Goal: Answer question/provide support: Share knowledge or assist other users

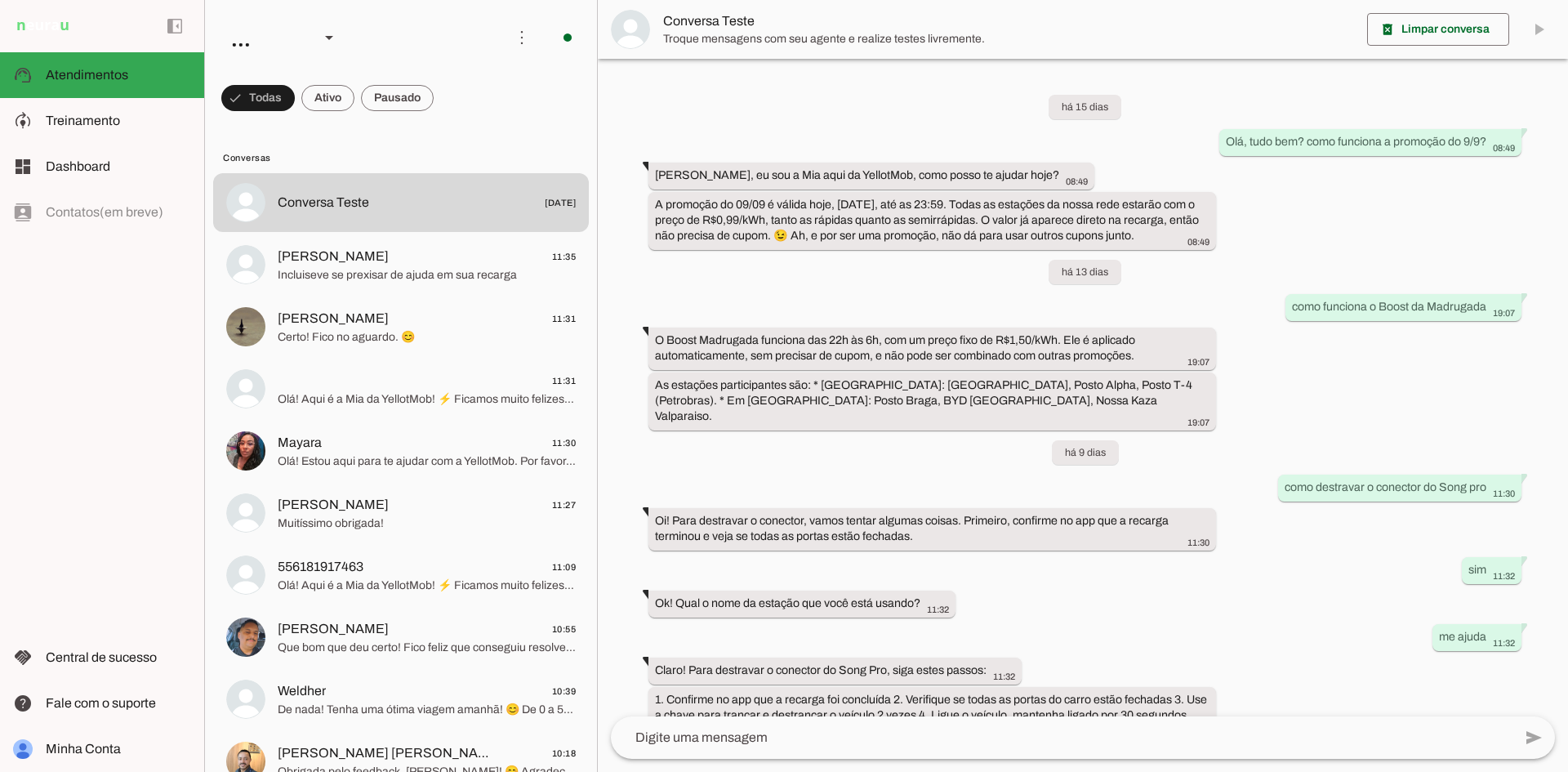
scroll to position [152, 0]
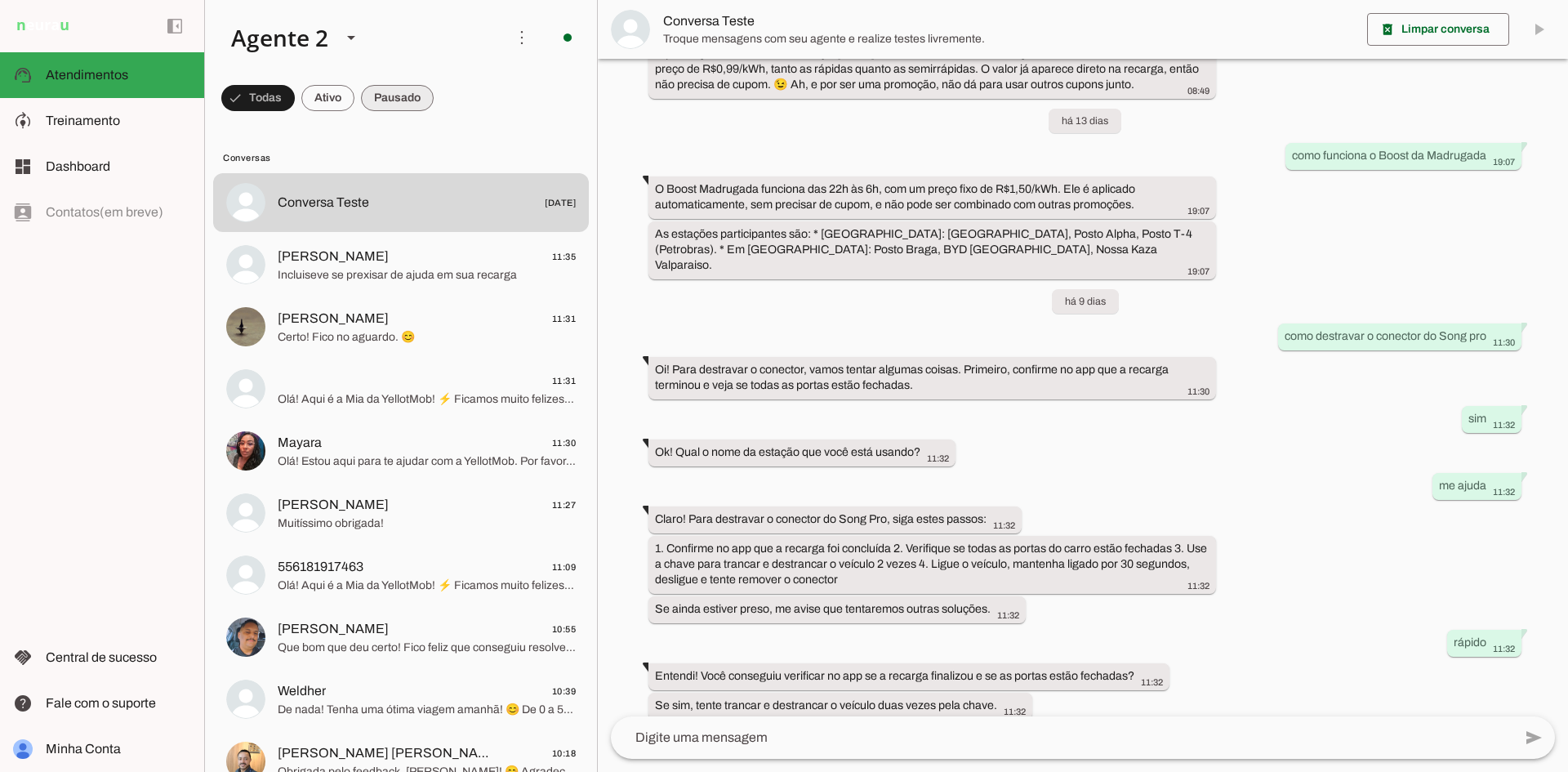
click at [404, 100] on span at bounding box center [397, 98] width 72 height 40
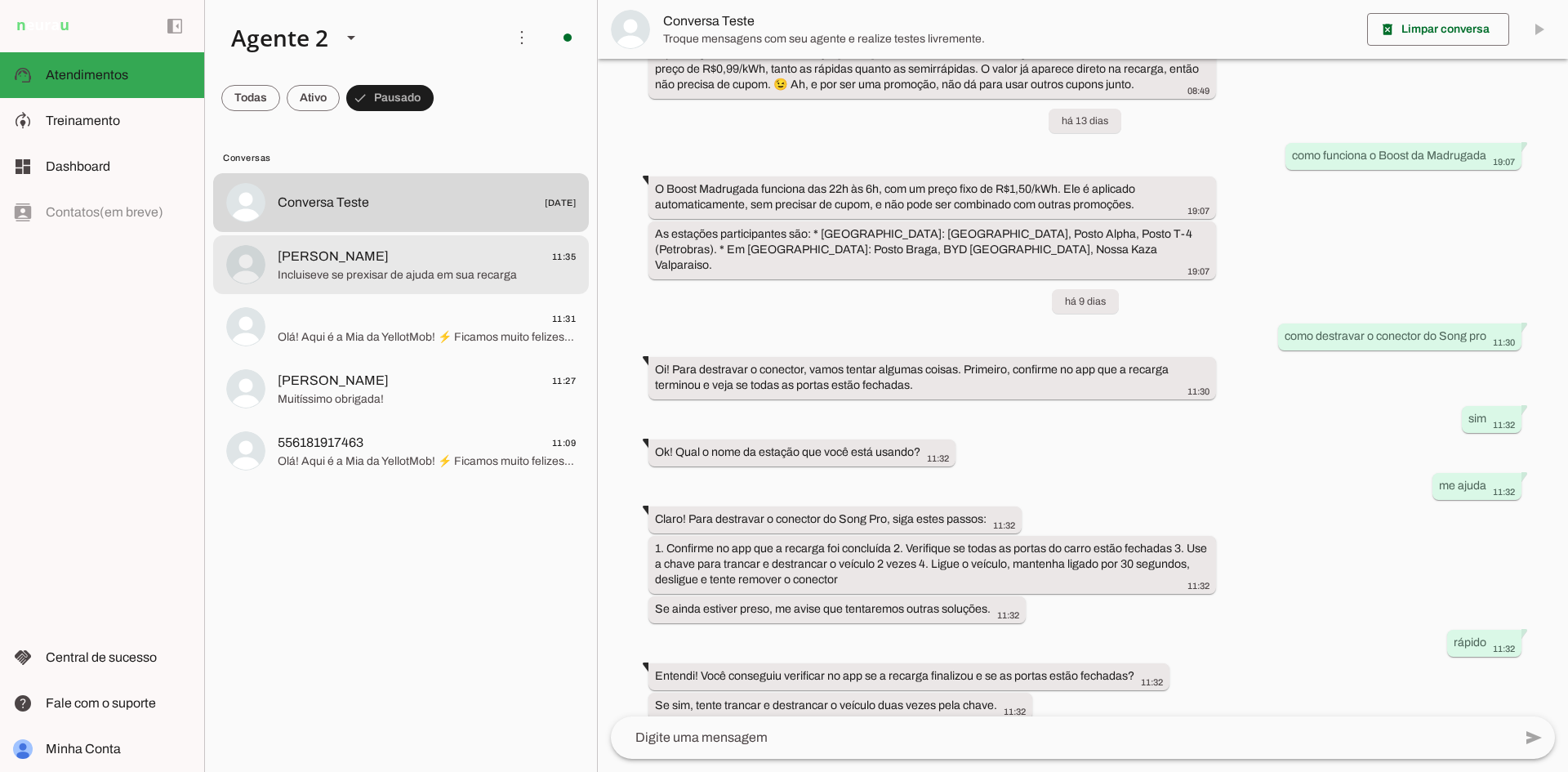
click at [501, 260] on span "[PERSON_NAME] 11:35" at bounding box center [427, 257] width 298 height 20
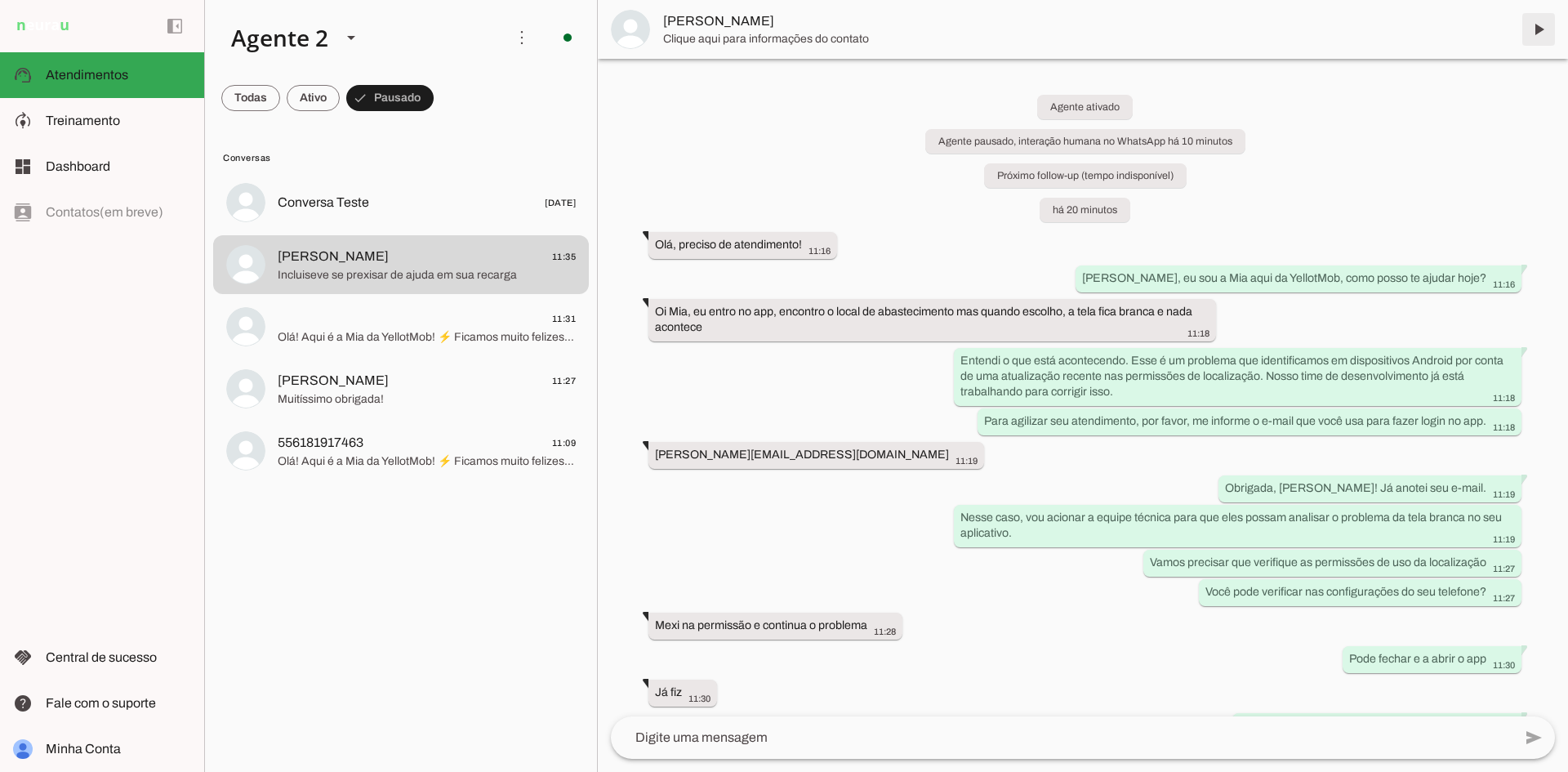
click at [1547, 24] on span at bounding box center [1539, 29] width 40 height 40
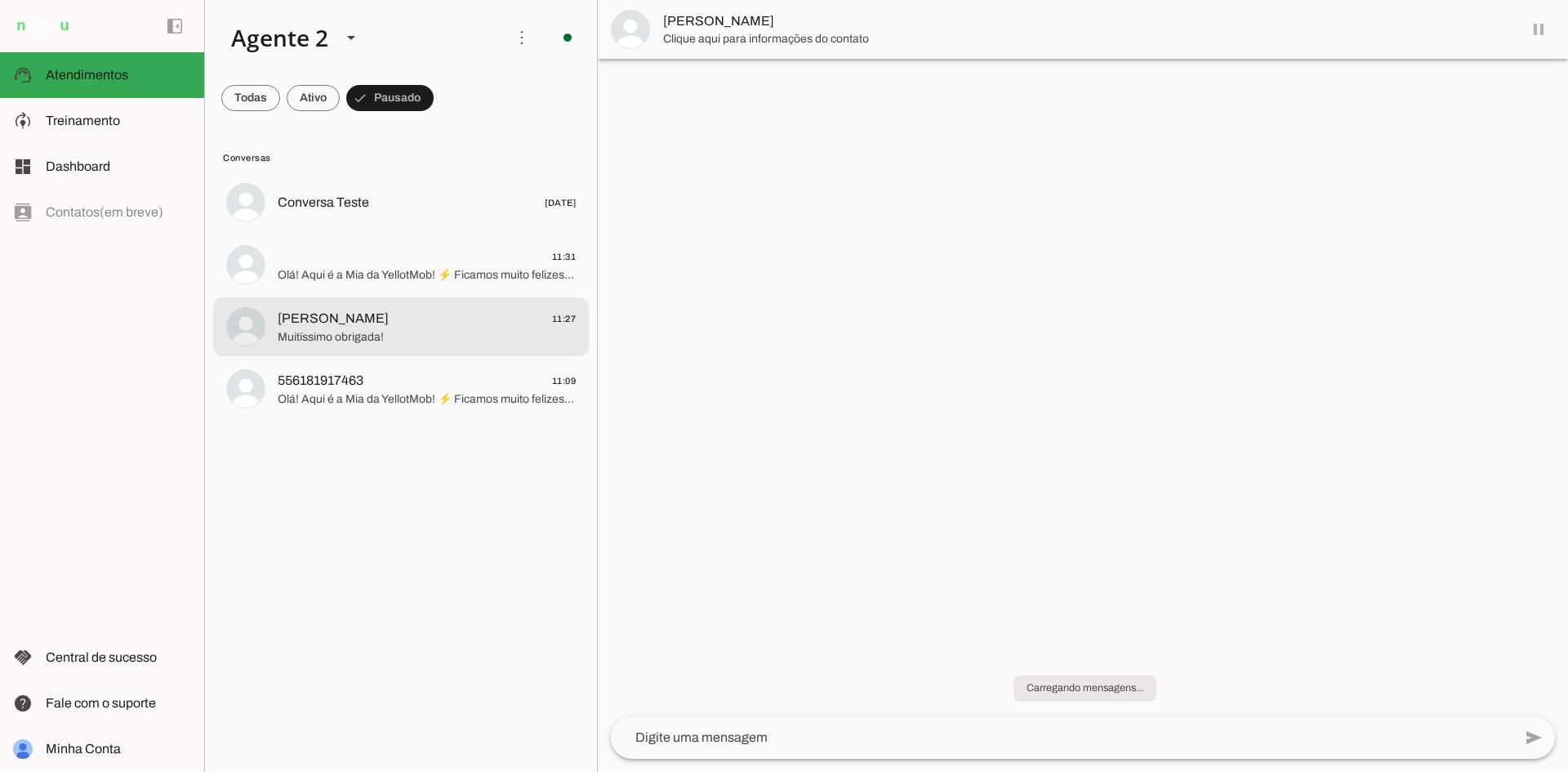
click at [440, 325] on span "[PERSON_NAME] 11:27" at bounding box center [427, 319] width 298 height 20
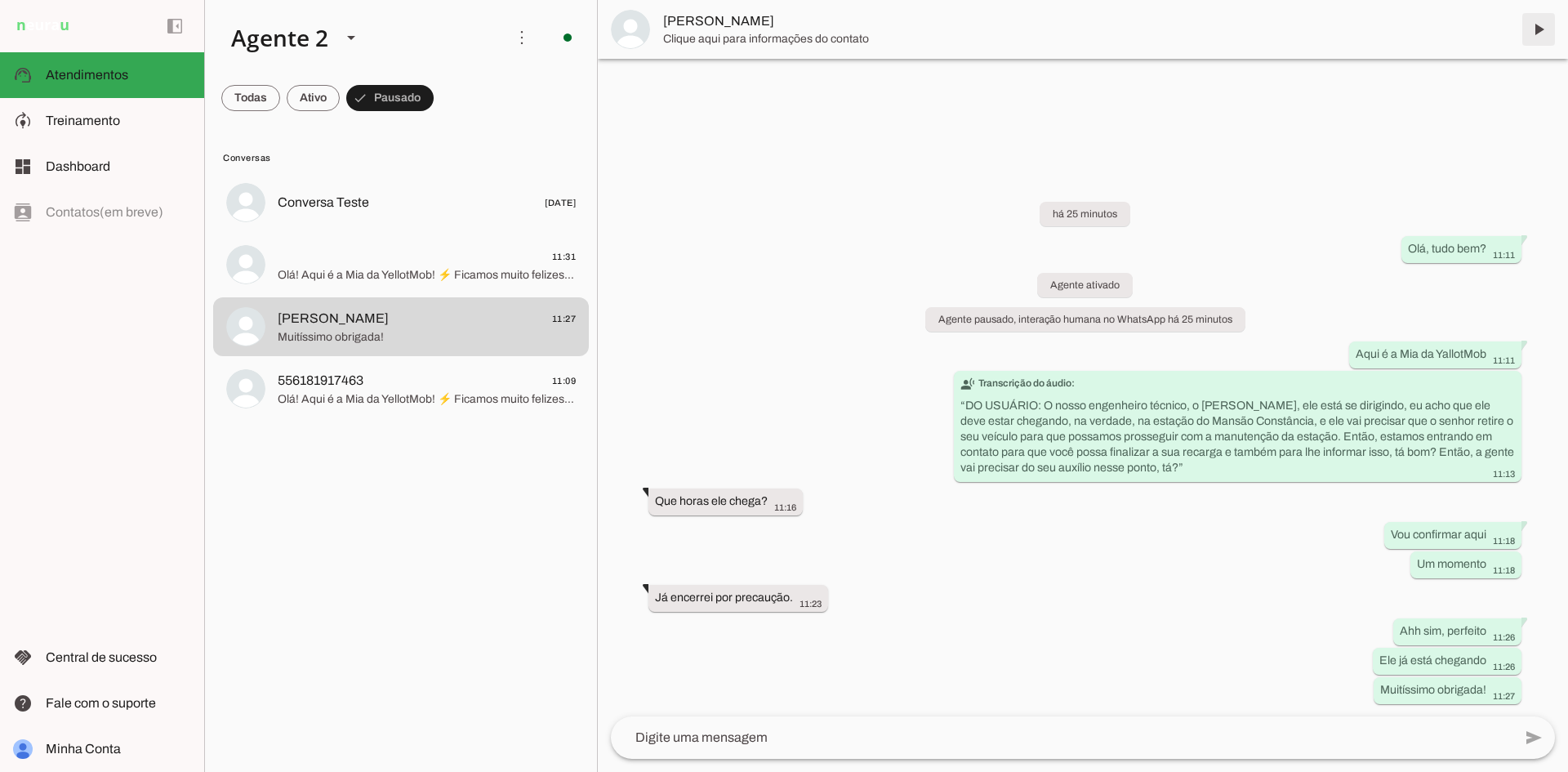
click at [1538, 19] on span at bounding box center [1539, 29] width 40 height 40
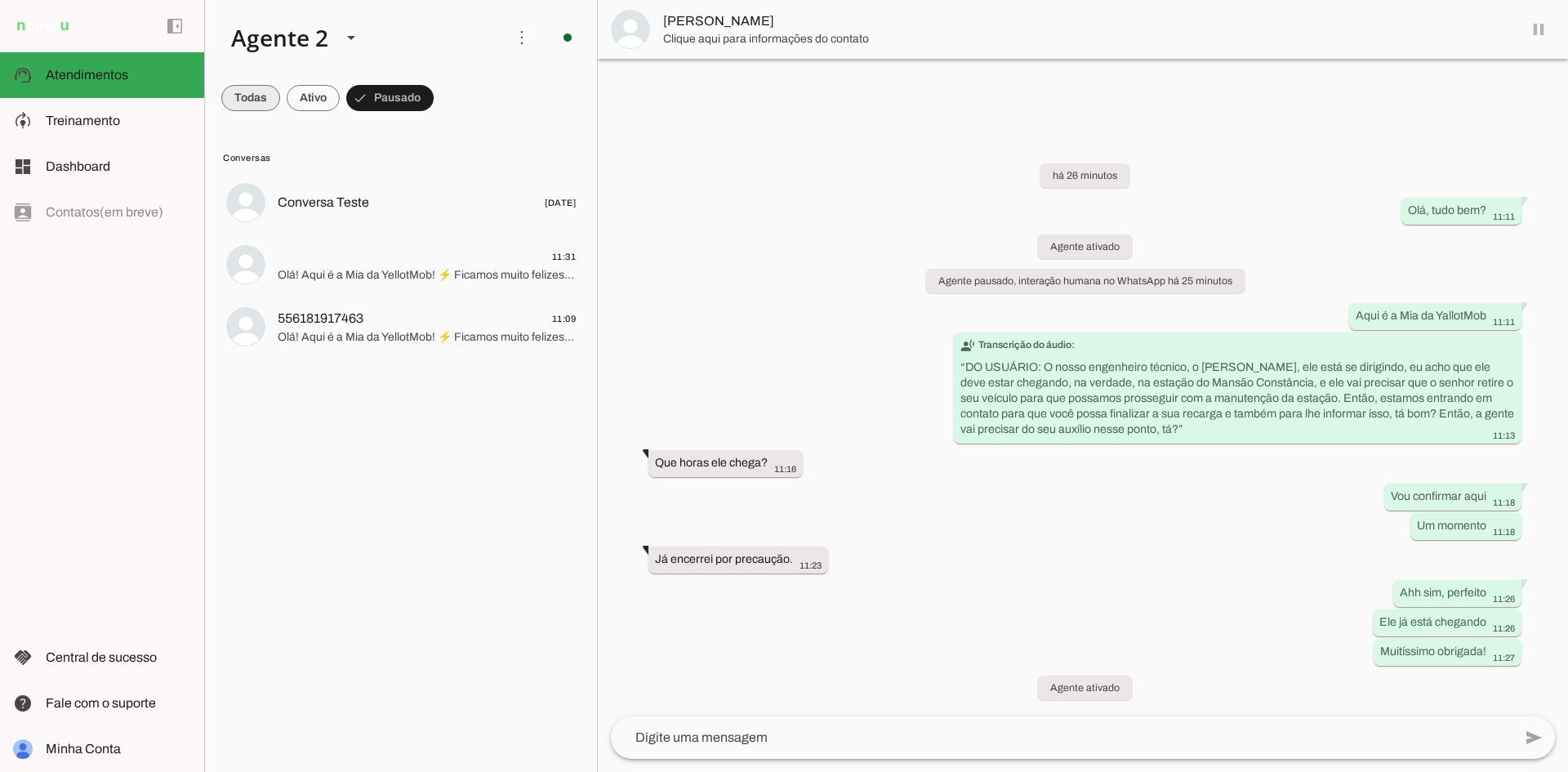
click at [250, 101] on span at bounding box center [251, 98] width 59 height 40
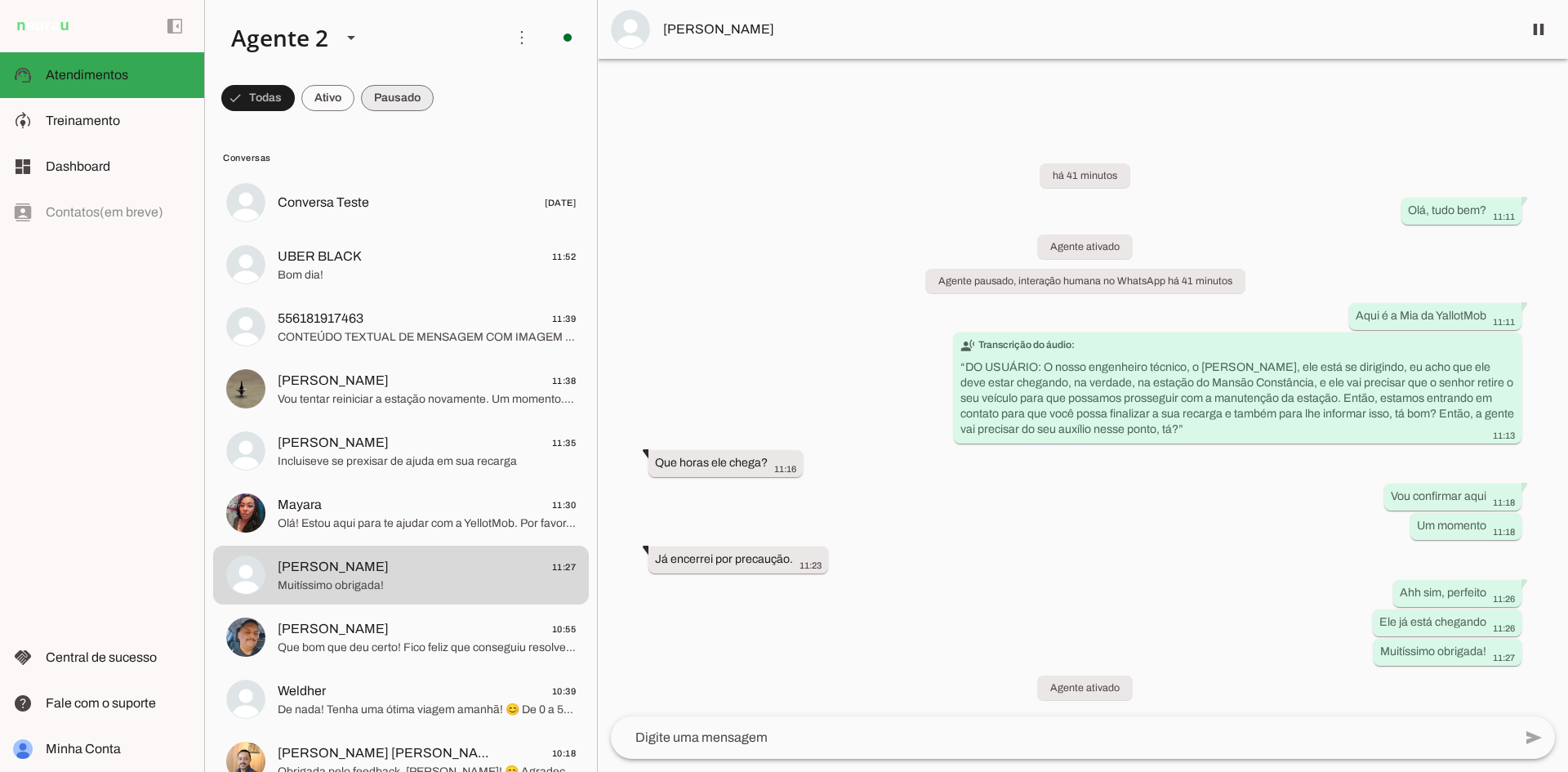
click at [413, 88] on span at bounding box center [397, 98] width 72 height 40
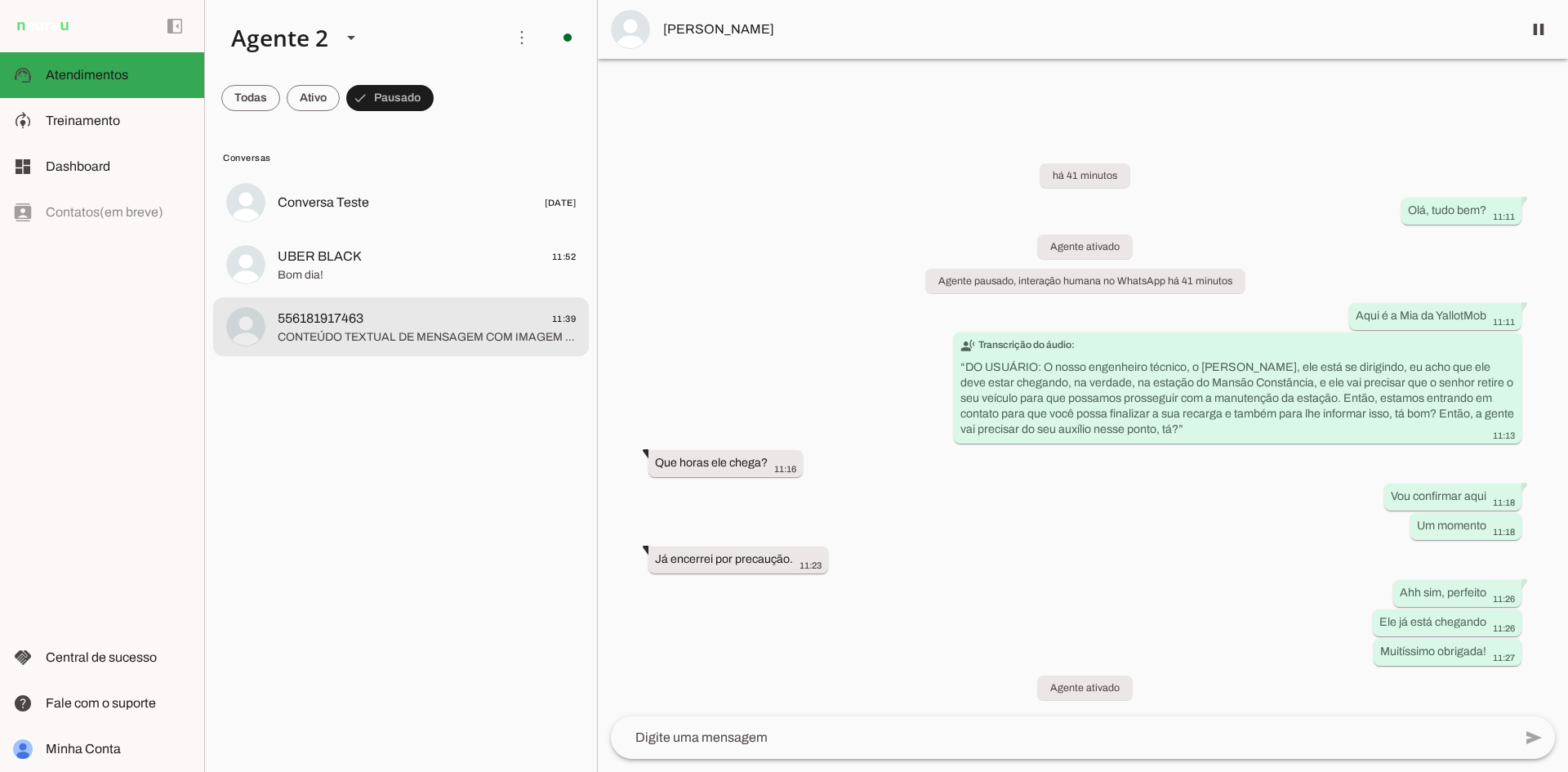
click at [467, 321] on span "556181917463 11:39" at bounding box center [427, 319] width 298 height 20
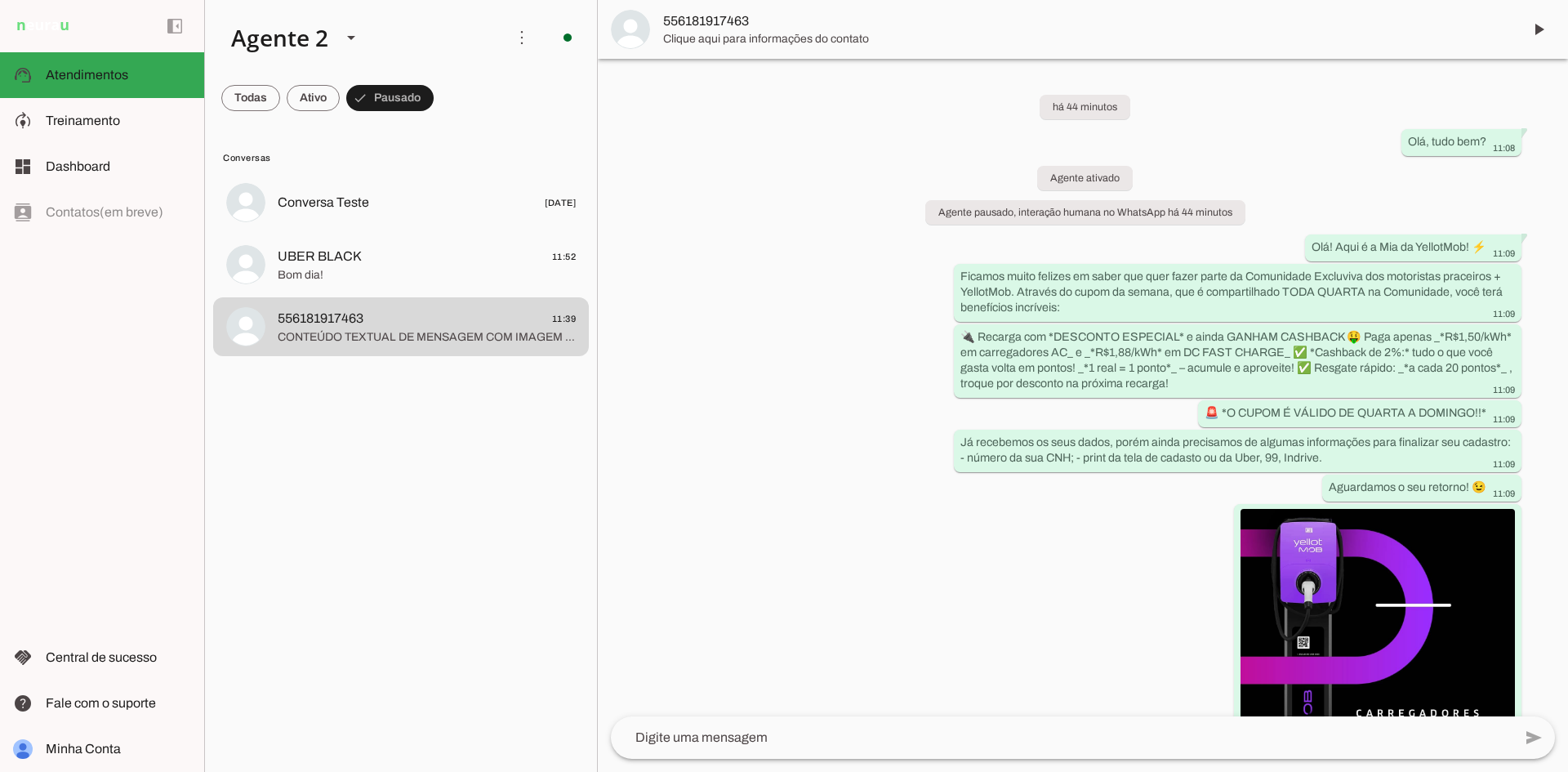
scroll to position [384, 0]
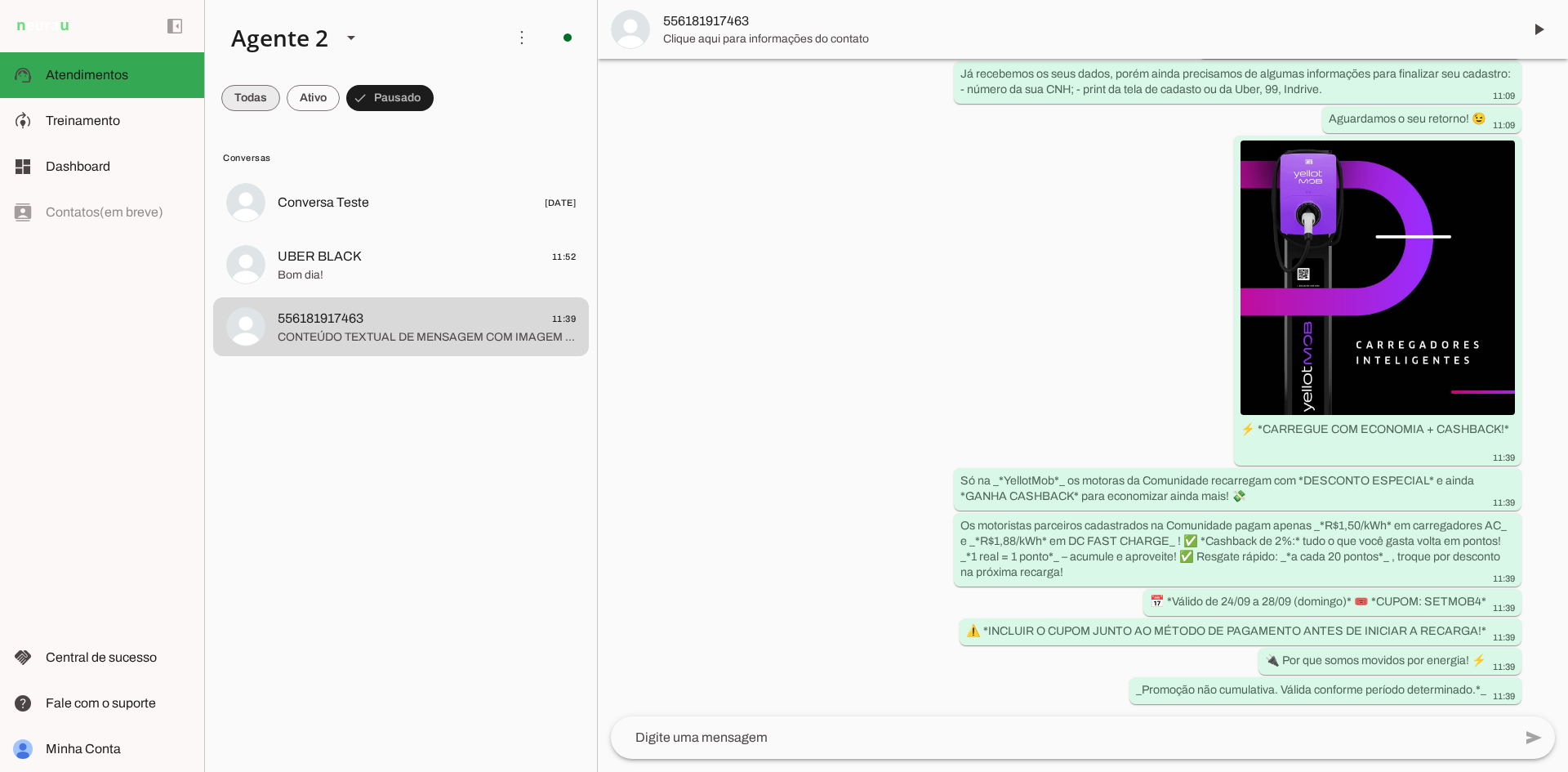
click at [248, 88] on span at bounding box center [251, 98] width 59 height 40
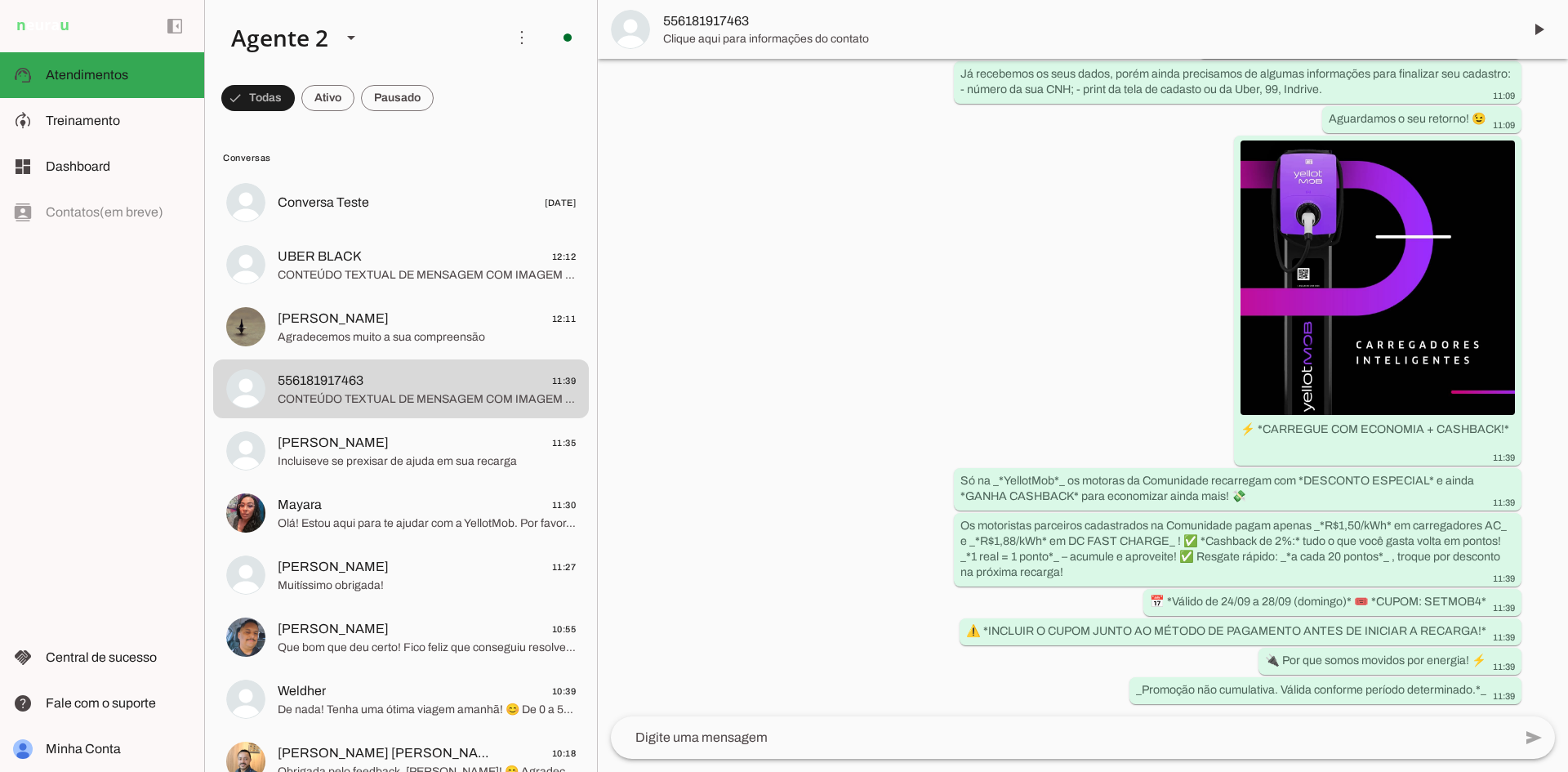
scroll to position [0, 0]
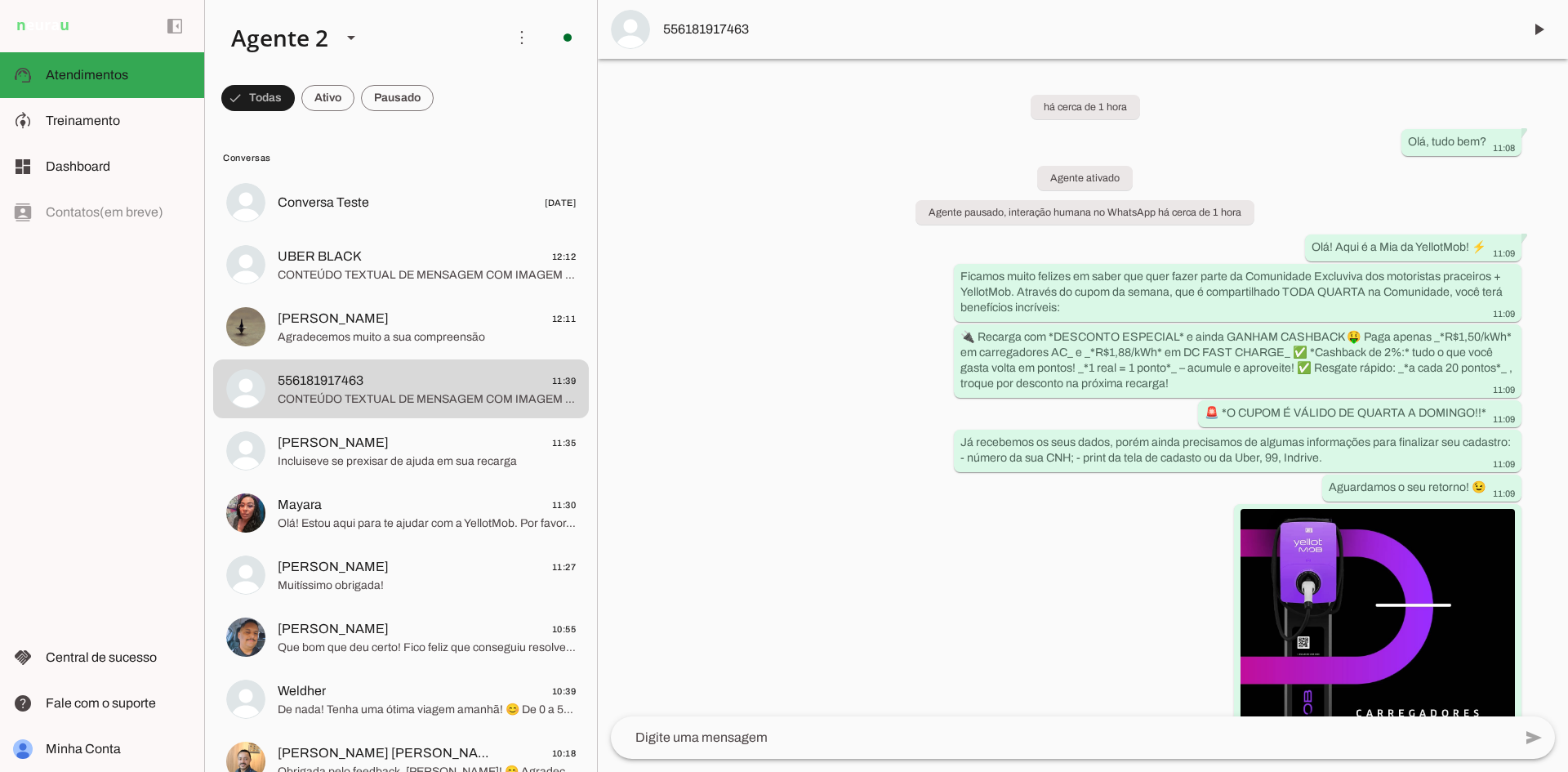
click at [433, 97] on span at bounding box center [397, 98] width 72 height 40
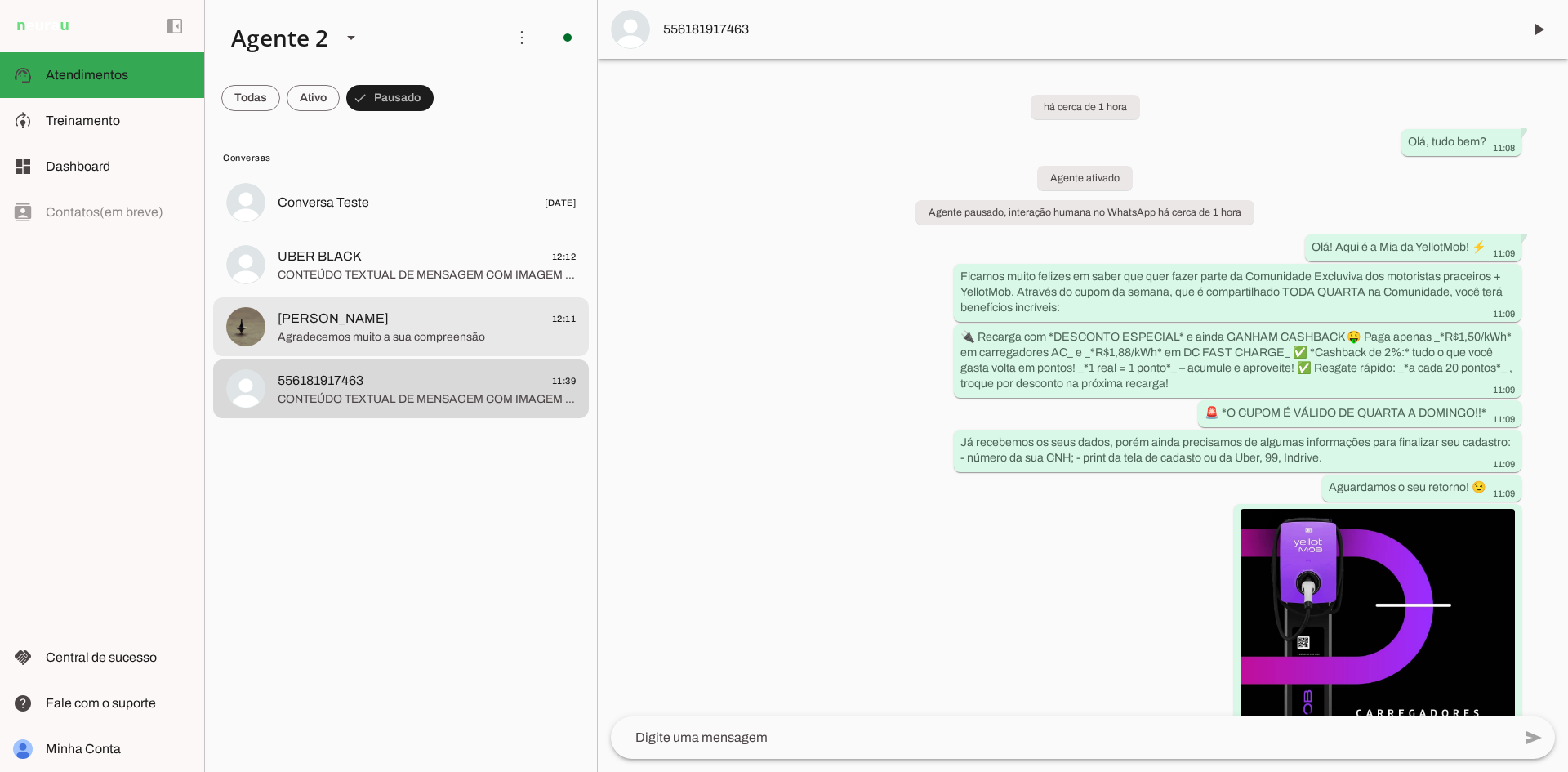
click at [444, 329] on span "Agradecemos muito a sua compreensão" at bounding box center [427, 337] width 298 height 16
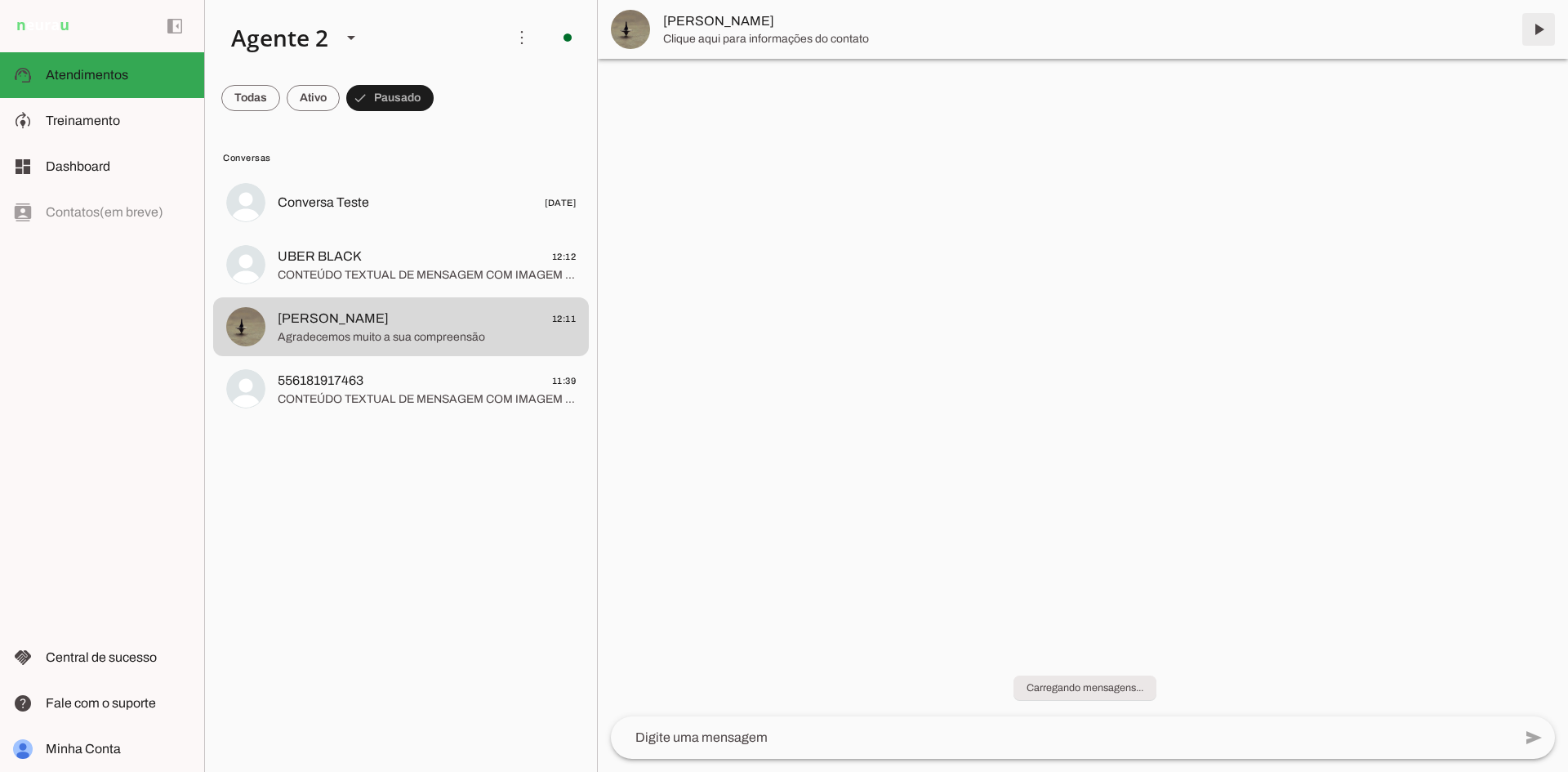
click at [1539, 29] on span at bounding box center [1539, 29] width 40 height 40
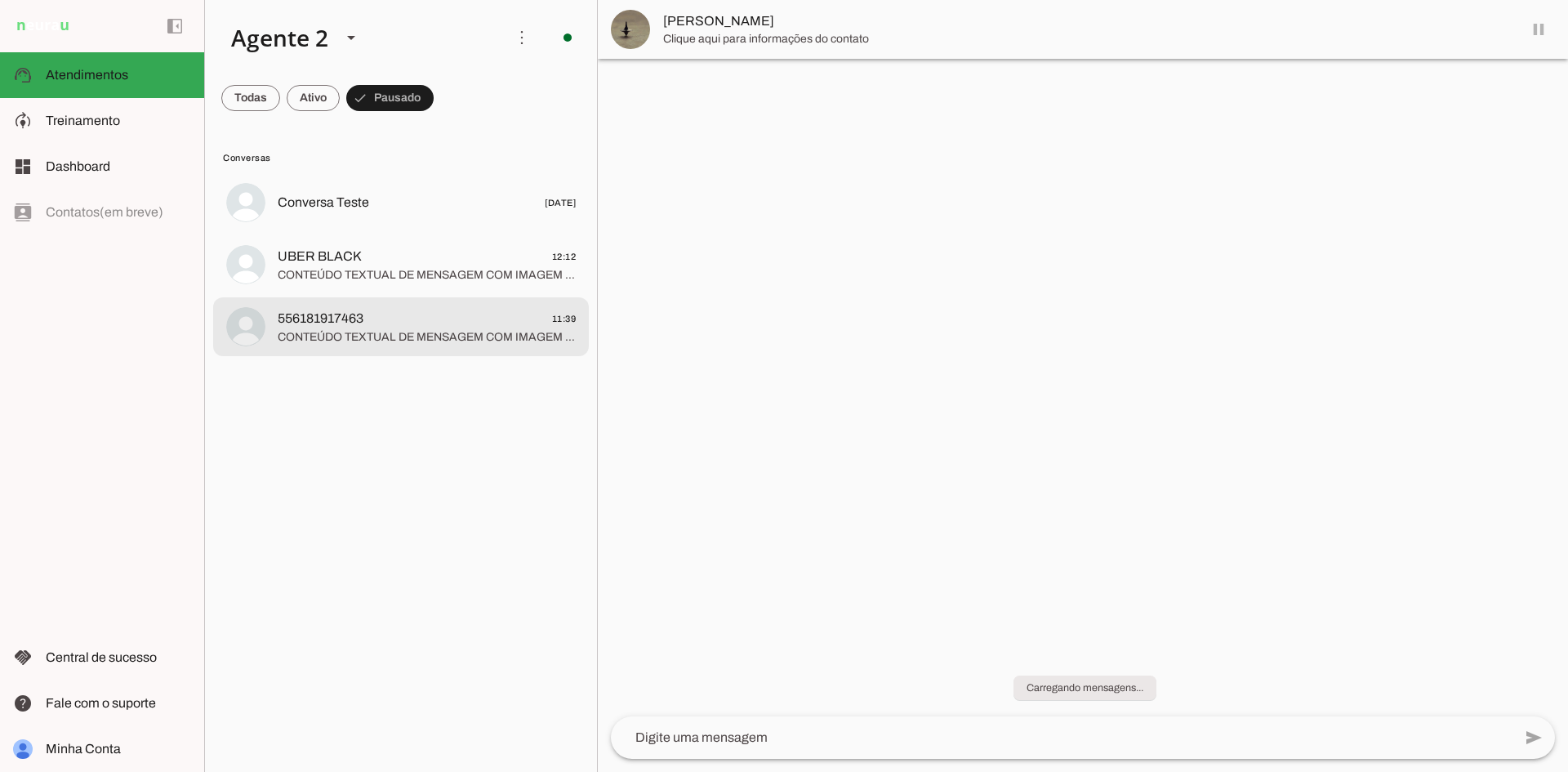
click at [529, 303] on md-item "556181917463 11:39" at bounding box center [401, 327] width 375 height 59
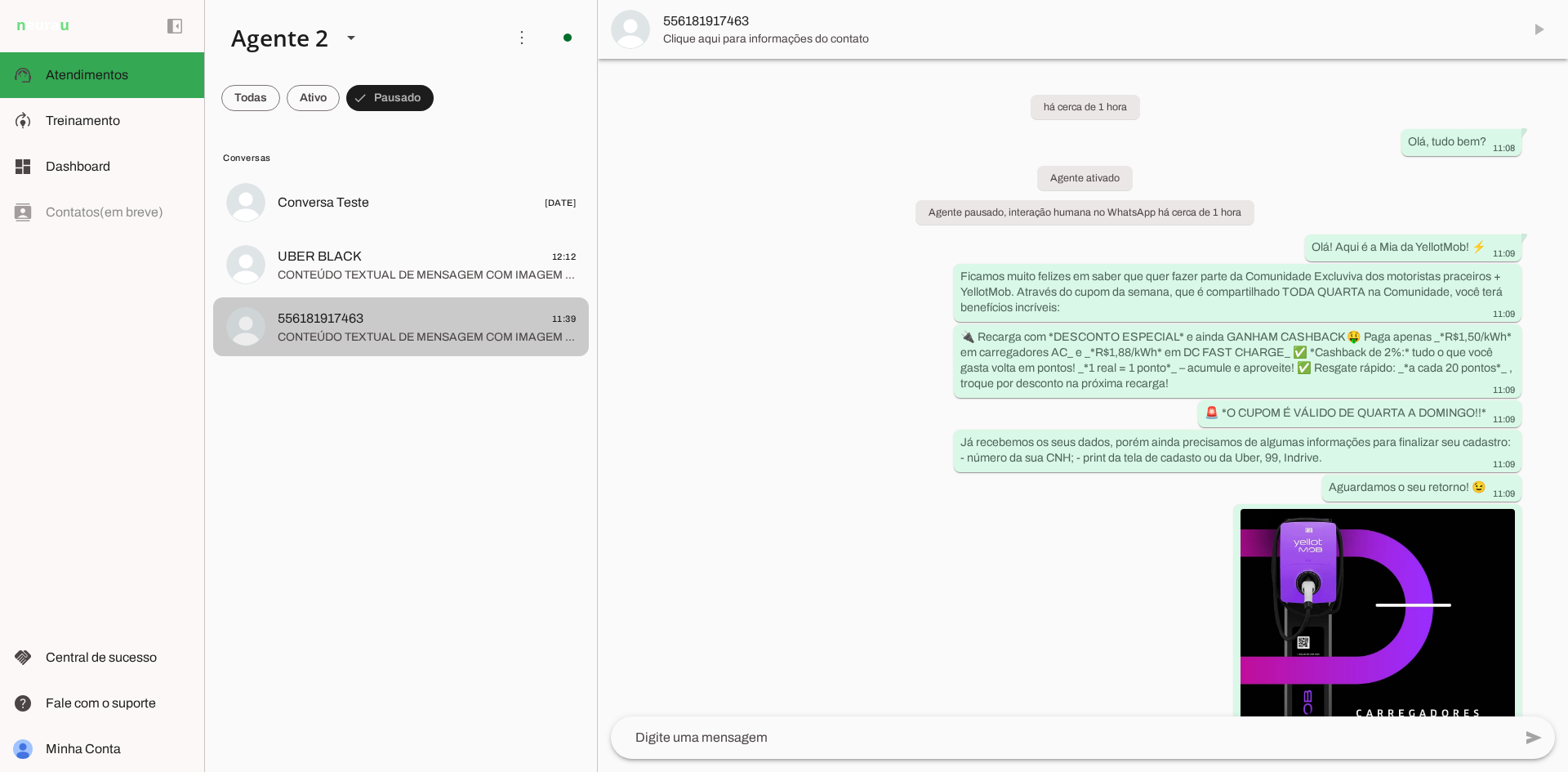
scroll to position [384, 0]
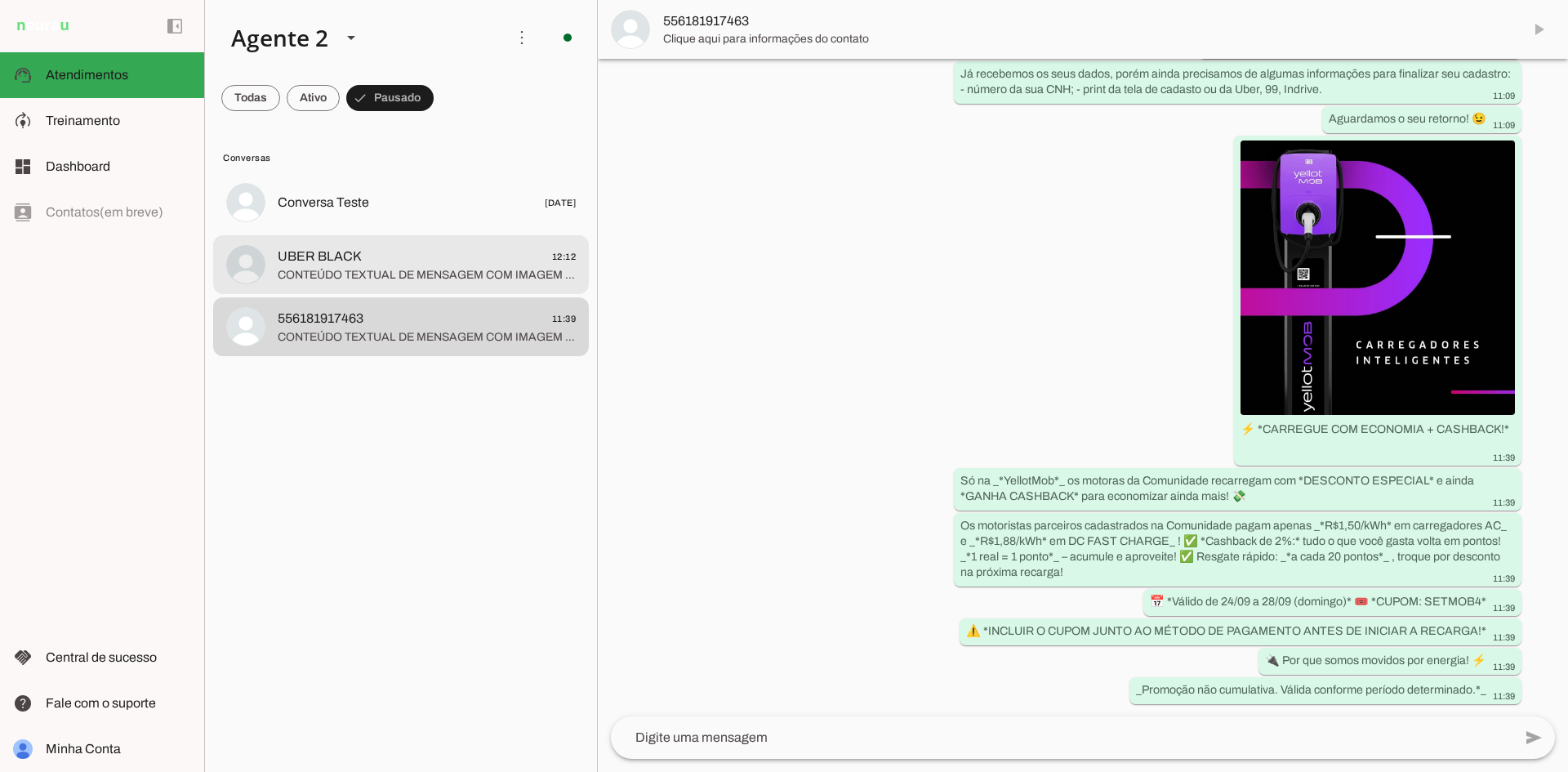
click at [439, 256] on span "UBER BLACK 12:12" at bounding box center [427, 257] width 298 height 20
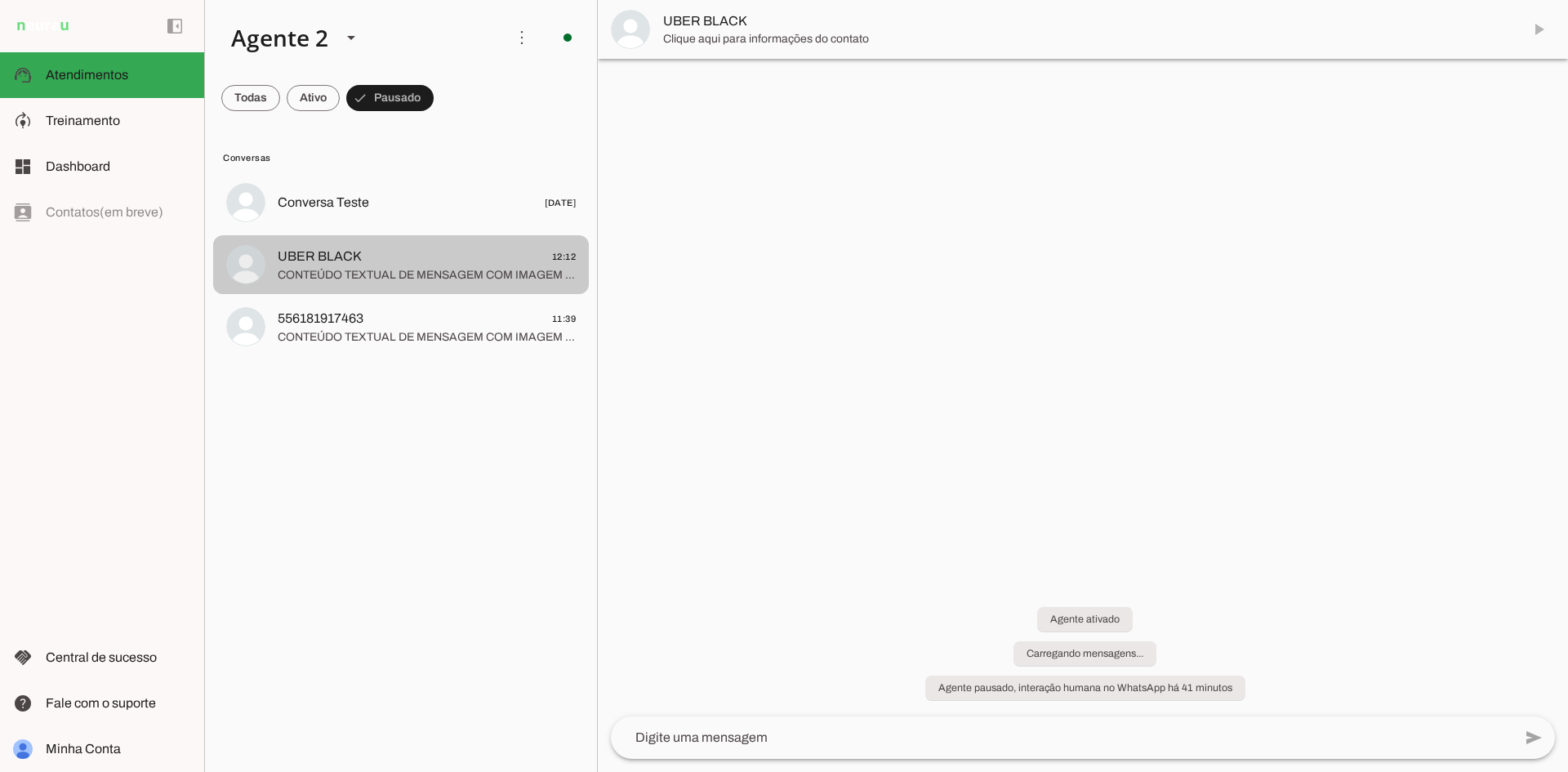
scroll to position [1076, 0]
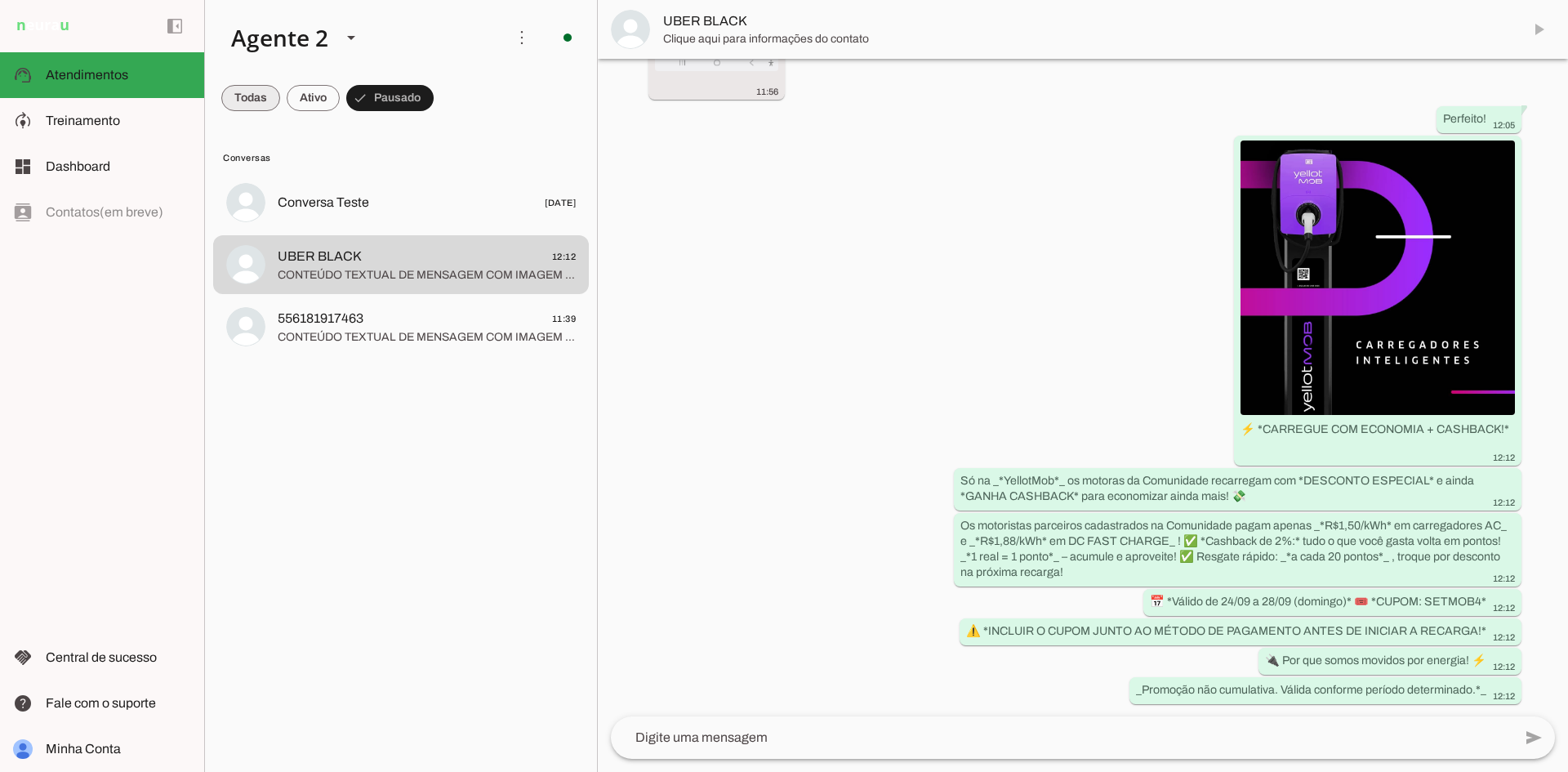
click at [247, 90] on span at bounding box center [251, 98] width 59 height 40
